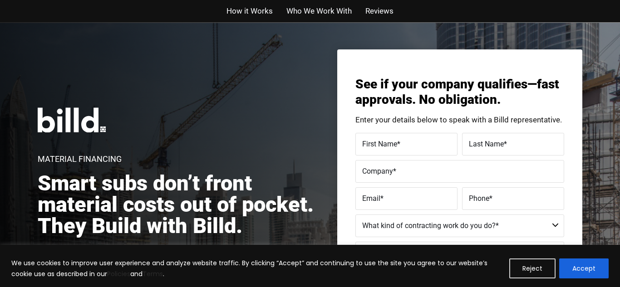
click at [386, 145] on span "First Name" at bounding box center [379, 144] width 35 height 9
click at [386, 145] on input "First Name *" at bounding box center [407, 144] width 102 height 23
click at [544, 232] on select "Residential - Our Services Do Not Apply Not a Contractor Commercial and Residen…" at bounding box center [460, 226] width 209 height 23
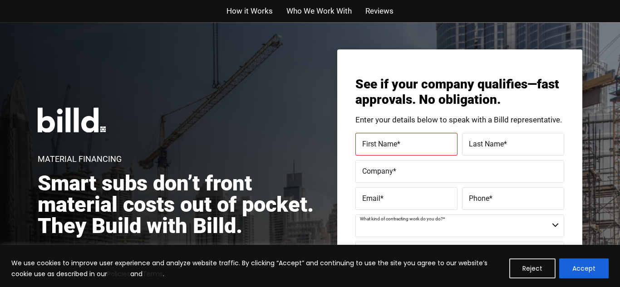
select select "Residential"
click at [383, 138] on label "First Name *" at bounding box center [406, 144] width 89 height 13
click at [383, 138] on input "First Name *" at bounding box center [407, 144] width 102 height 23
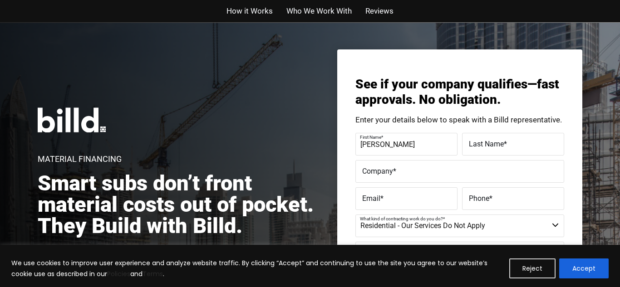
type input "[PERSON_NAME]"
type input "D"
type input "Hill"
type input "Hill of hills hot rods"
click at [410, 199] on label "Email *" at bounding box center [406, 199] width 89 height 13
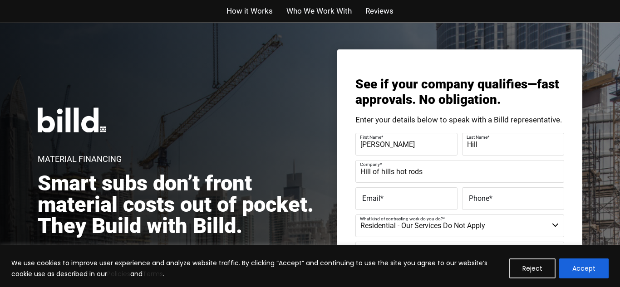
click at [410, 199] on input "Email *" at bounding box center [407, 199] width 102 height 23
type input "[EMAIL_ADDRESS][DOMAIN_NAME]"
type input "[PHONE_NUMBER]"
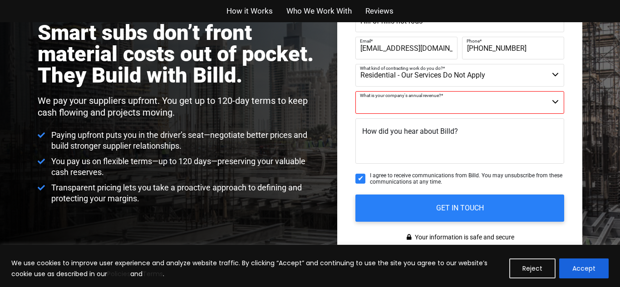
scroll to position [186, 0]
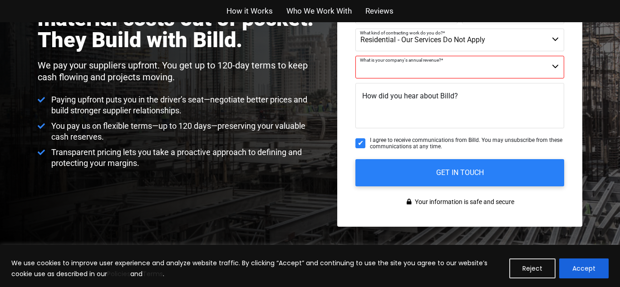
click at [446, 67] on select "Less than $1M $1M - $2M $2M - $4M $4M - $8M $8M - $25M $25M - $40M $40M +" at bounding box center [460, 67] width 209 height 23
select select "Less than $1M"
click at [356, 56] on select "Less than $1M $1M - $2M $2M - $4M $4M - $8M $8M - $25M $25M - $40M $40M +" at bounding box center [460, 67] width 209 height 23
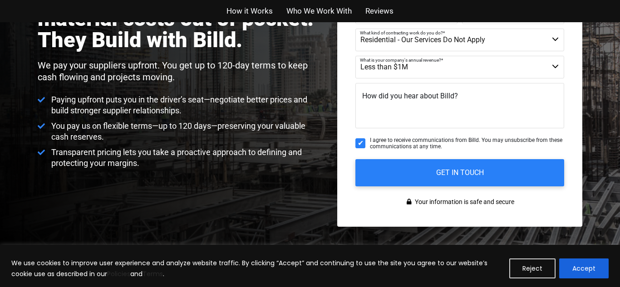
click at [479, 37] on select "Residential - Our Services Do Not Apply Not a Contractor Commercial and Residen…" at bounding box center [460, 40] width 209 height 23
select select "Commercial and Residential"
click at [356, 29] on select "Residential - Our Services Do Not Apply Not a Contractor Commercial and Residen…" at bounding box center [460, 40] width 209 height 23
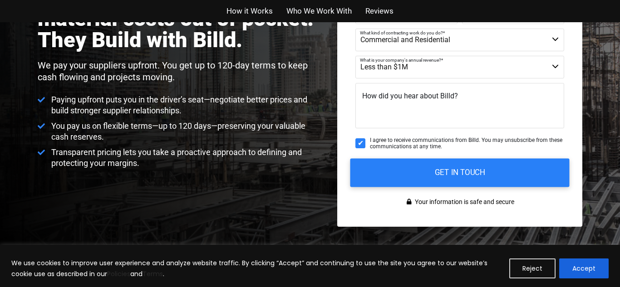
click at [476, 170] on input "GET IN TOUCH" at bounding box center [460, 172] width 219 height 29
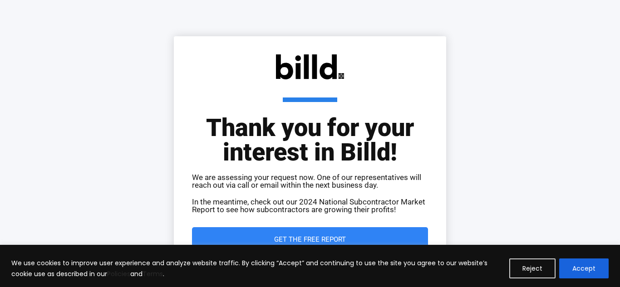
click at [383, 232] on link "Get the Free Report" at bounding box center [310, 240] width 236 height 25
